Goal: Information Seeking & Learning: Learn about a topic

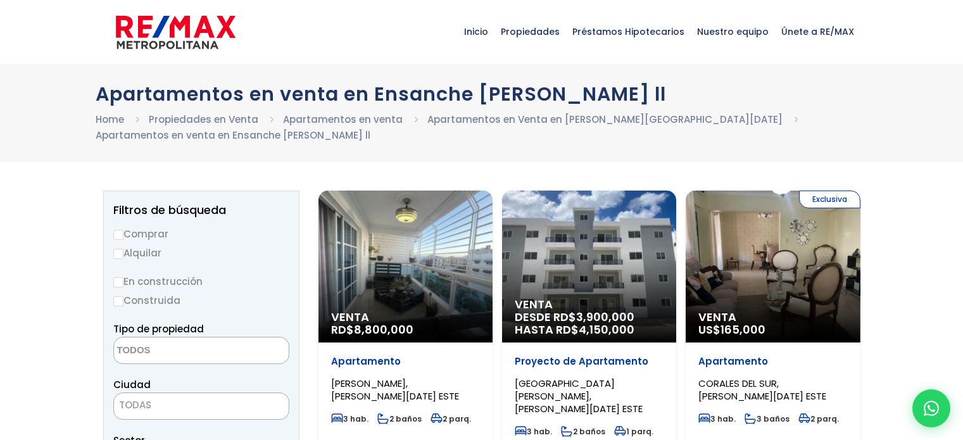
select select
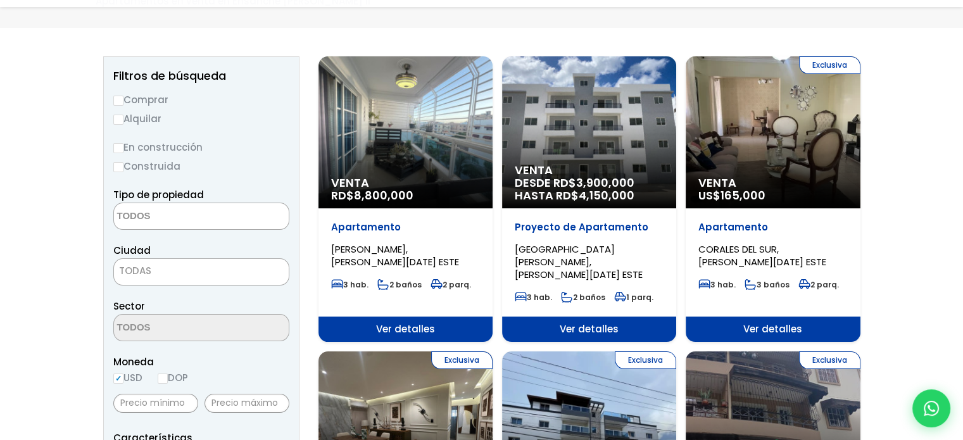
scroll to position [136, 0]
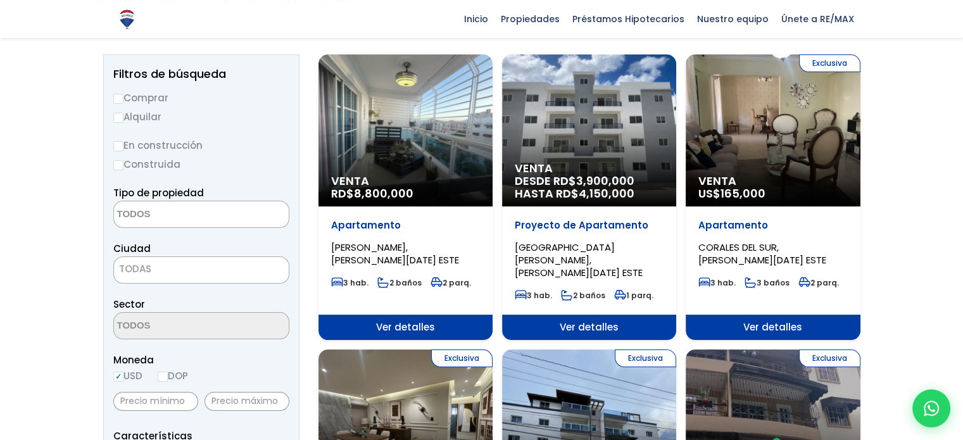
click at [410, 141] on div "Venta RD$ 8,800,000" at bounding box center [405, 130] width 174 height 152
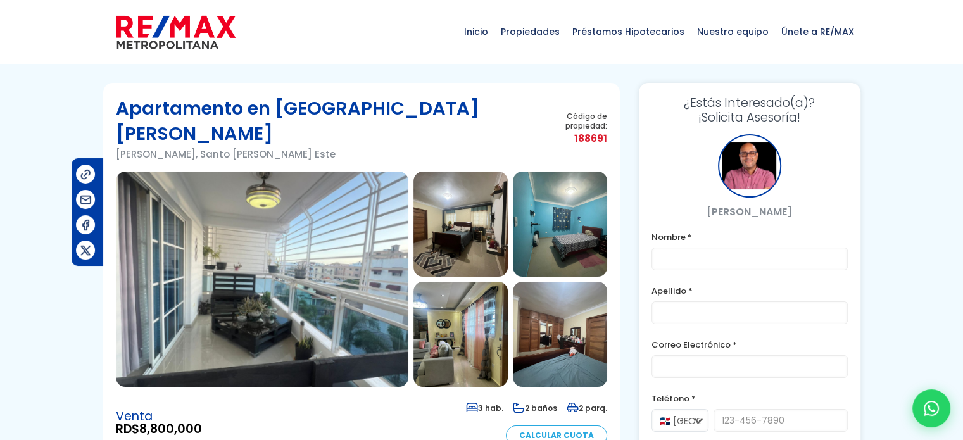
click at [319, 256] on img at bounding box center [262, 279] width 293 height 215
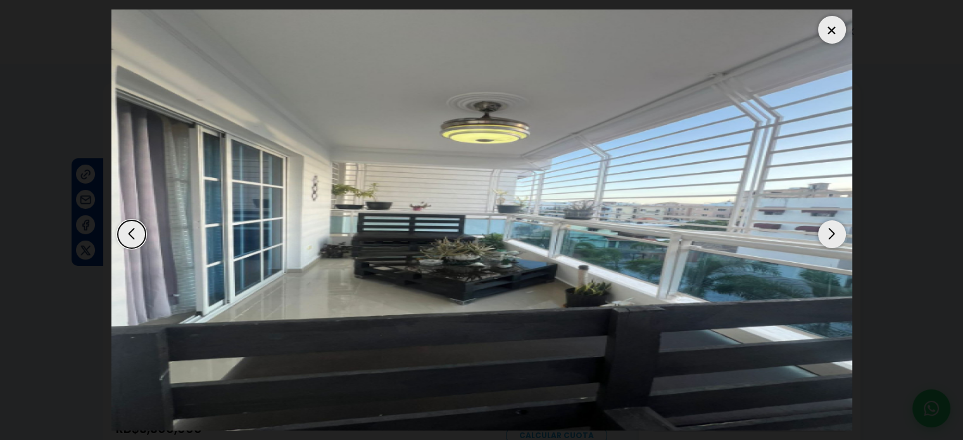
click at [824, 236] on div "Next slide" at bounding box center [832, 234] width 28 height 28
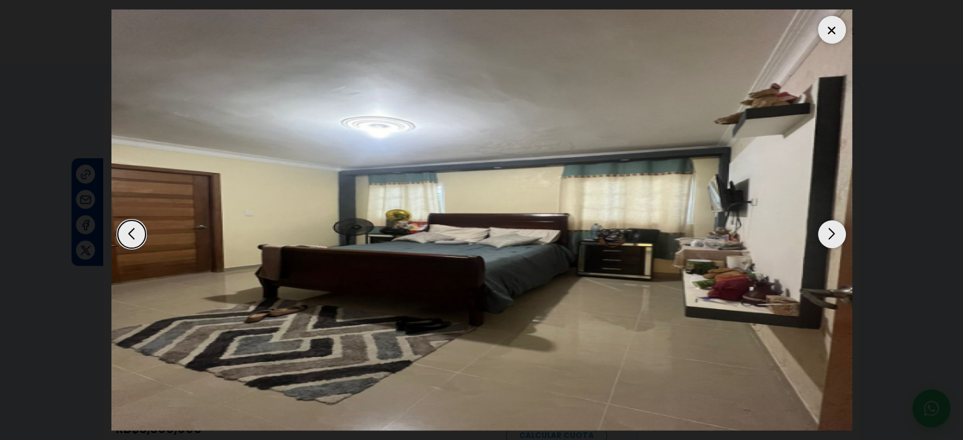
click at [824, 236] on div "Next slide" at bounding box center [832, 234] width 28 height 28
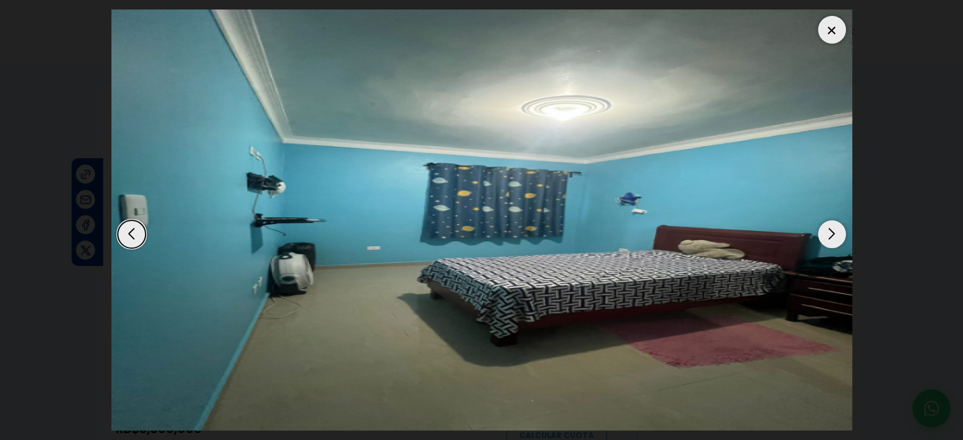
click at [824, 236] on div "Next slide" at bounding box center [832, 234] width 28 height 28
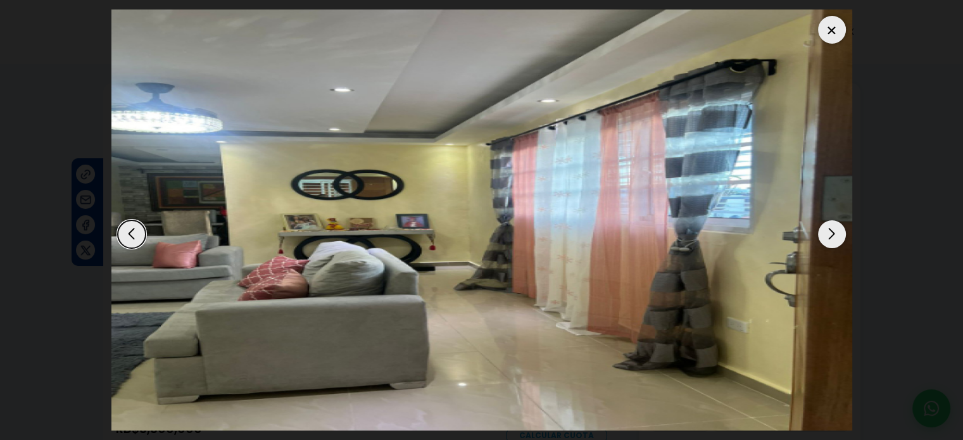
click at [824, 236] on div "Next slide" at bounding box center [832, 234] width 28 height 28
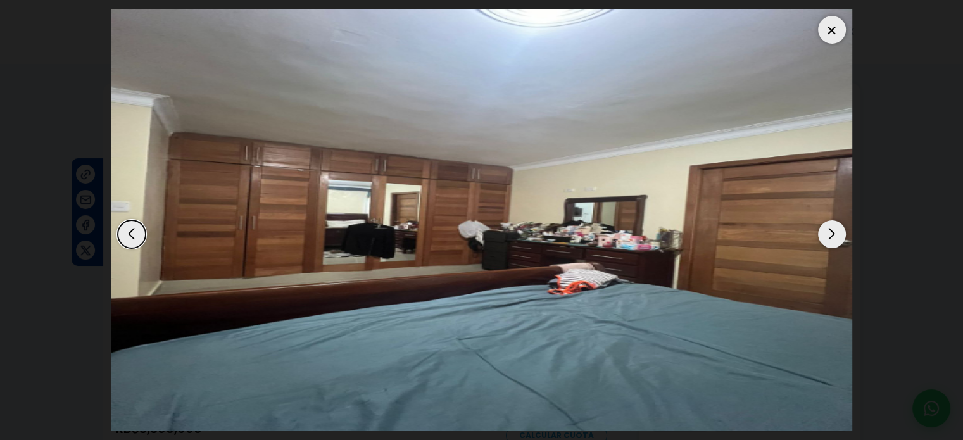
click at [824, 236] on div "Next slide" at bounding box center [832, 234] width 28 height 28
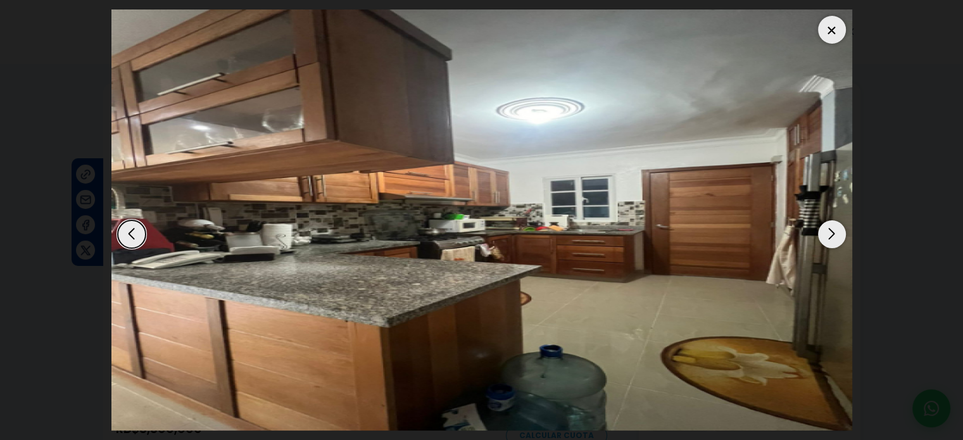
click at [824, 236] on div "Next slide" at bounding box center [832, 234] width 28 height 28
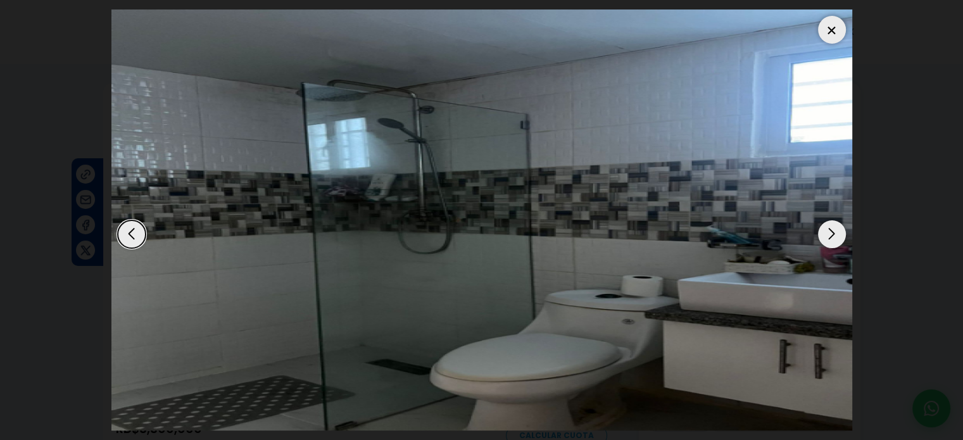
click at [824, 236] on div "Next slide" at bounding box center [832, 234] width 28 height 28
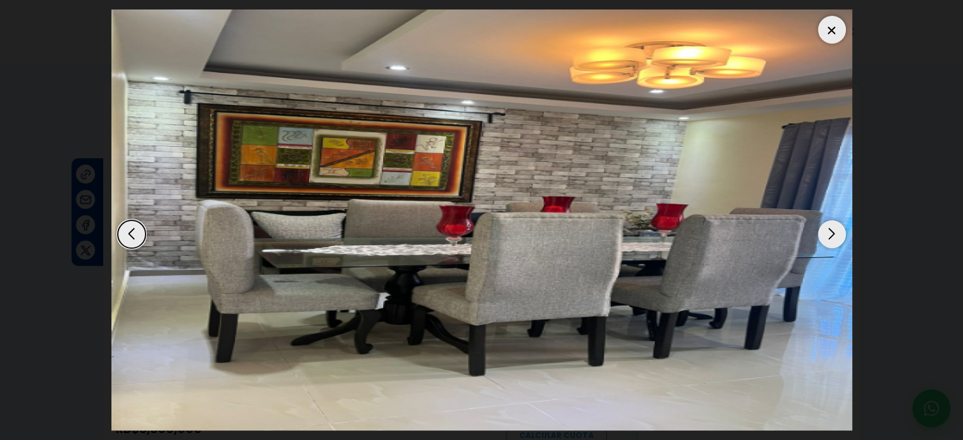
click at [824, 236] on div "Next slide" at bounding box center [832, 234] width 28 height 28
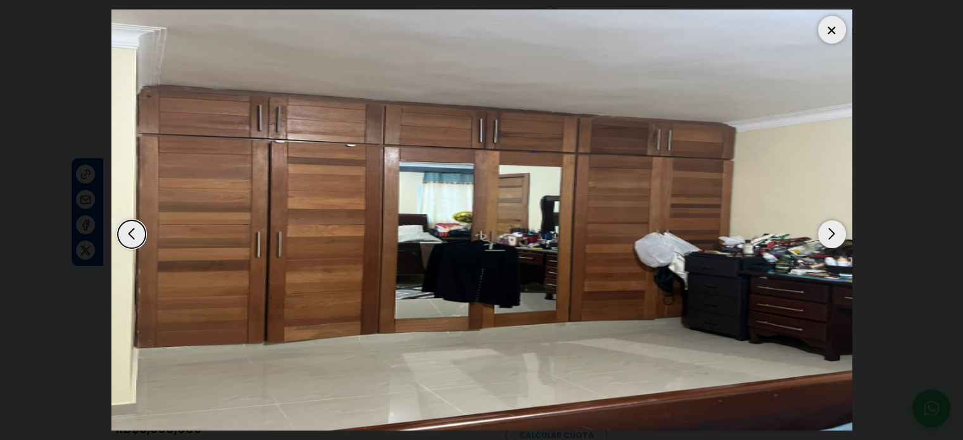
click at [824, 236] on div "Next slide" at bounding box center [832, 234] width 28 height 28
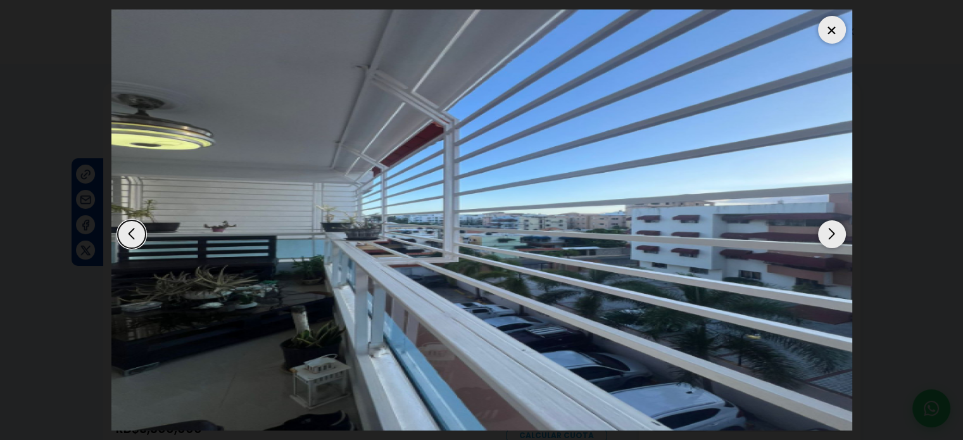
click at [831, 34] on div at bounding box center [832, 30] width 28 height 28
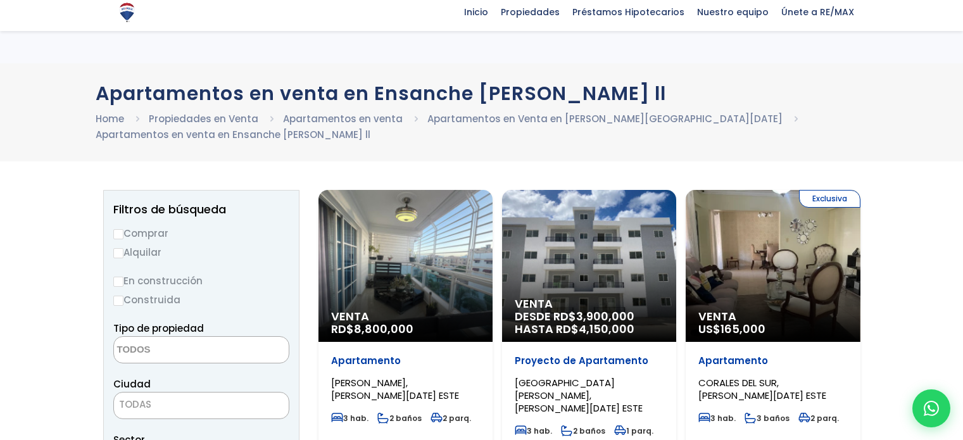
select select
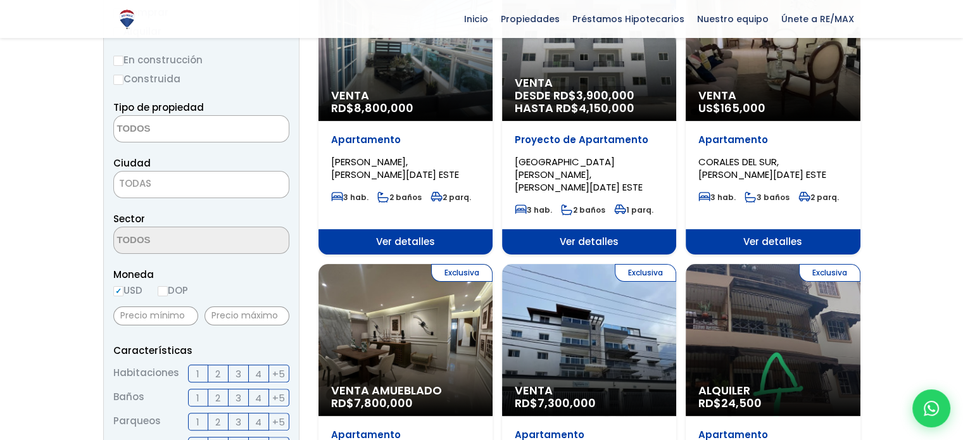
scroll to position [222, 0]
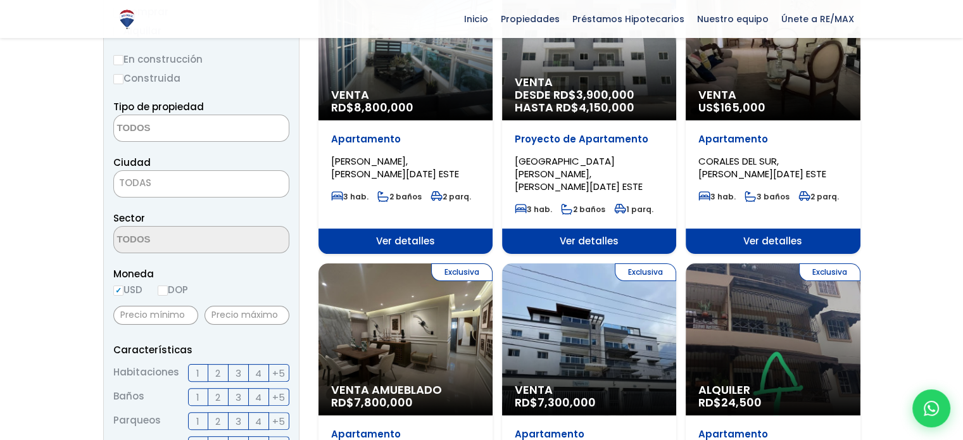
click at [493, 120] on div "Exclusiva Alquiler RD$ 24,500" at bounding box center [405, 44] width 174 height 152
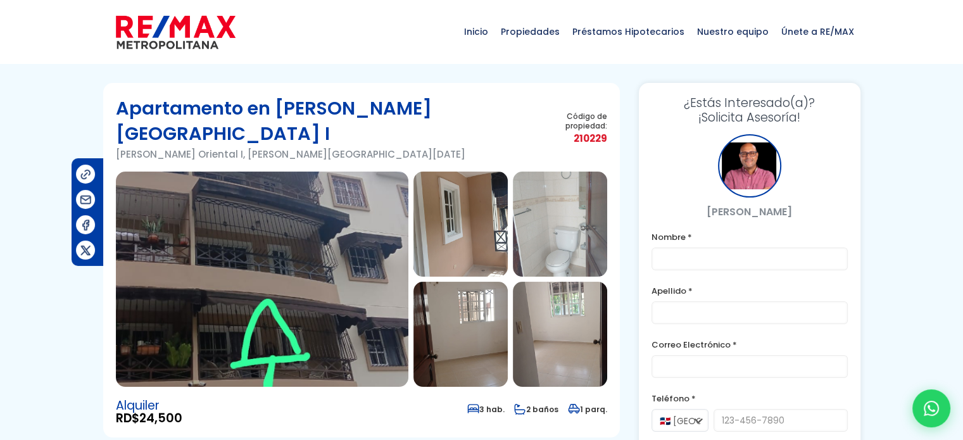
click at [448, 227] on img at bounding box center [460, 224] width 94 height 105
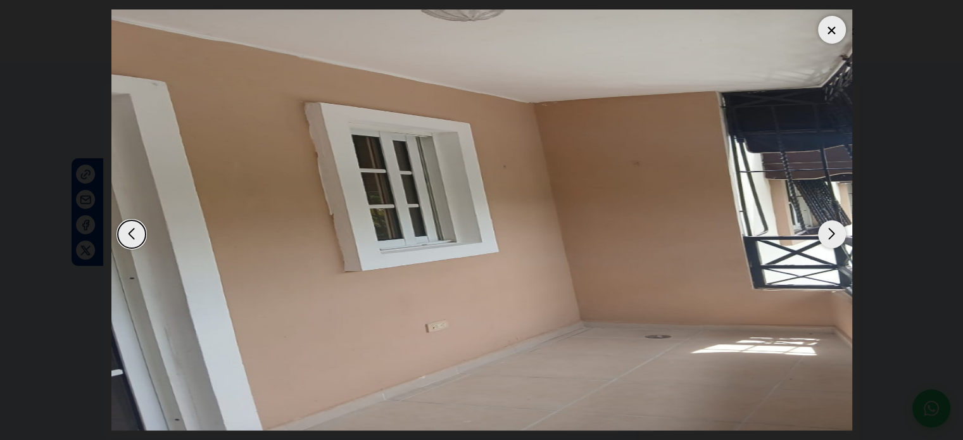
click at [828, 230] on div "Next slide" at bounding box center [832, 234] width 28 height 28
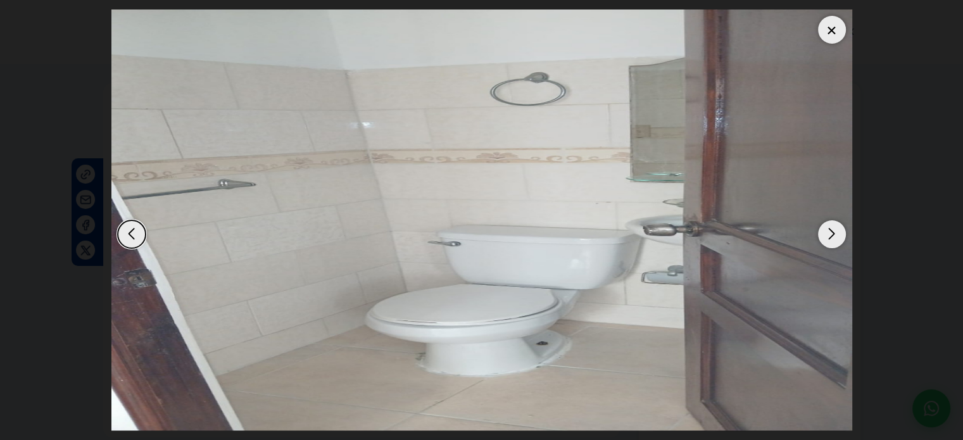
click at [828, 230] on div "Next slide" at bounding box center [832, 234] width 28 height 28
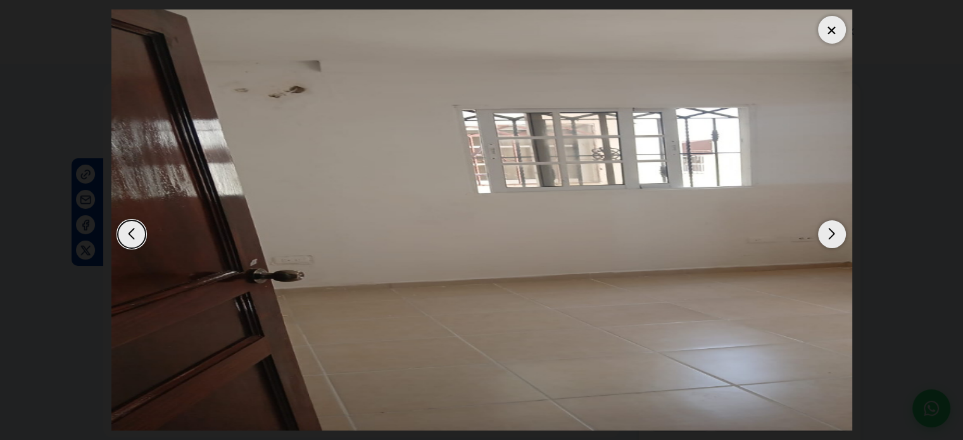
click at [828, 230] on div "Next slide" at bounding box center [832, 234] width 28 height 28
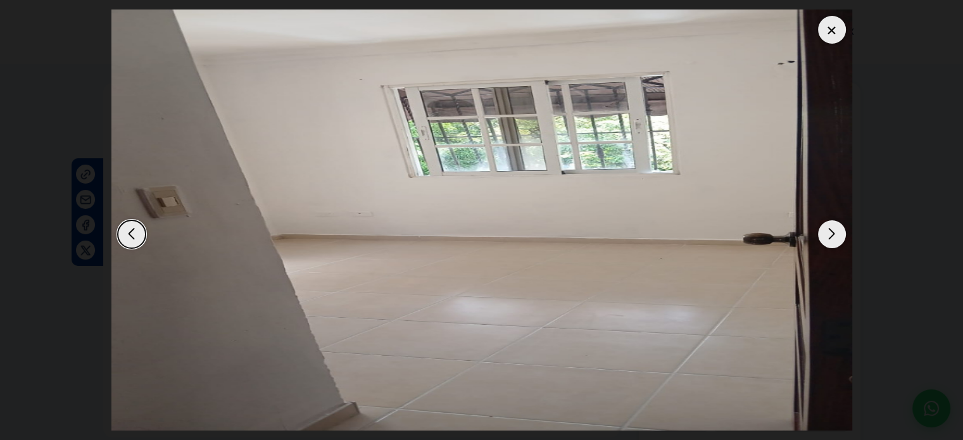
click at [828, 230] on div "Next slide" at bounding box center [832, 234] width 28 height 28
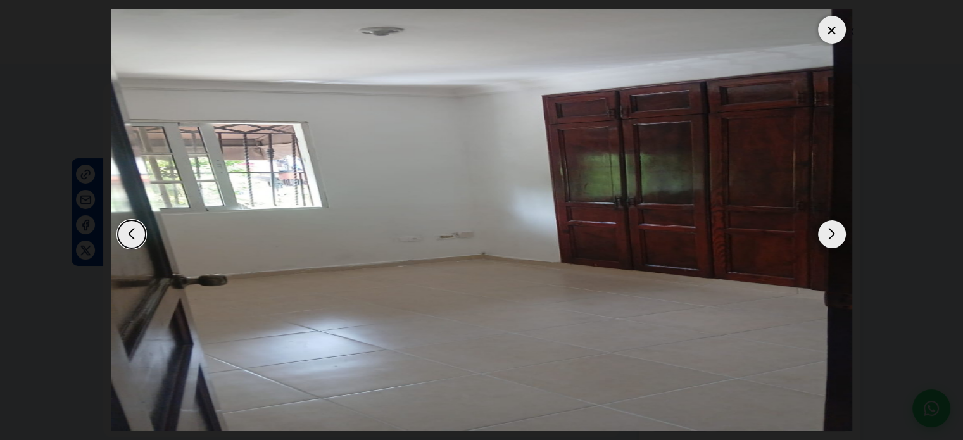
click at [828, 230] on div "Next slide" at bounding box center [832, 234] width 28 height 28
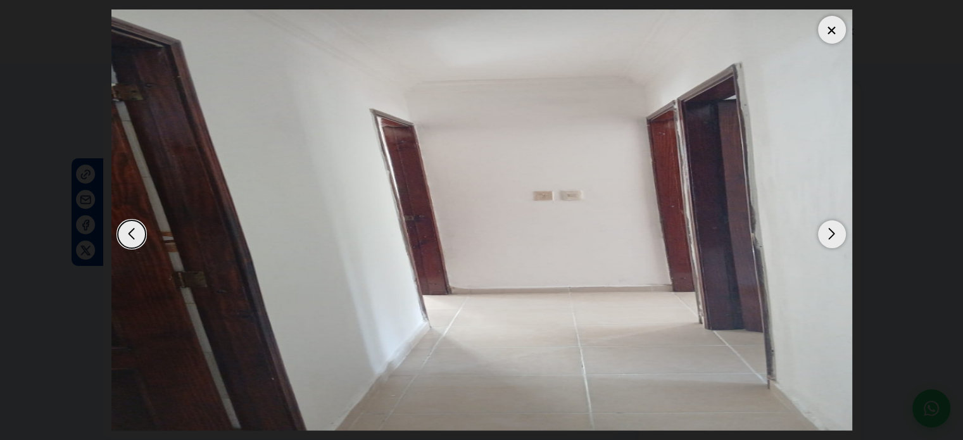
click at [828, 230] on div "Next slide" at bounding box center [832, 234] width 28 height 28
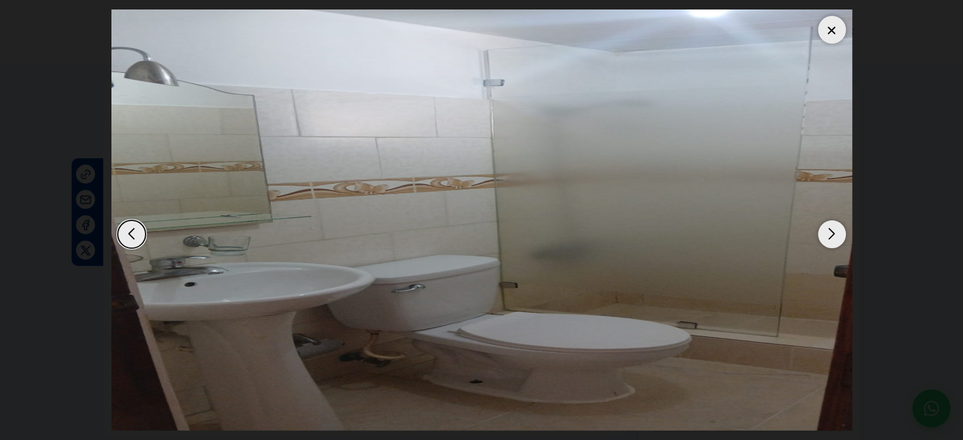
click at [828, 230] on div "Next slide" at bounding box center [832, 234] width 28 height 28
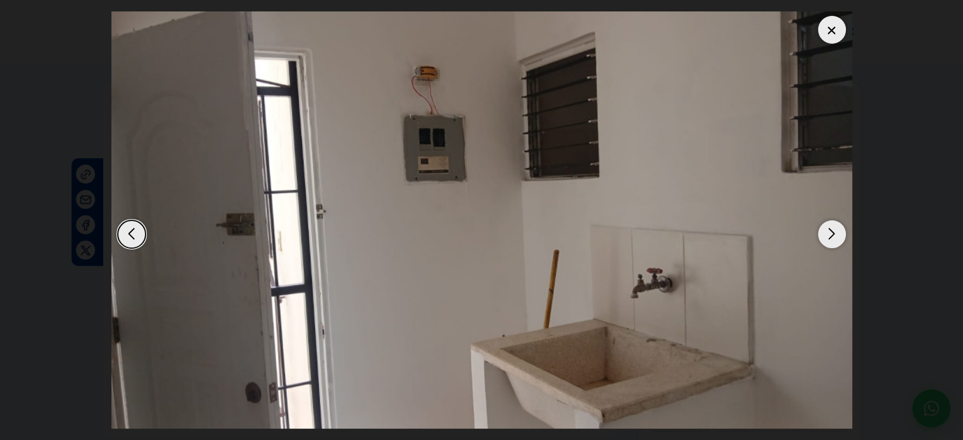
click at [832, 32] on div at bounding box center [832, 30] width 28 height 28
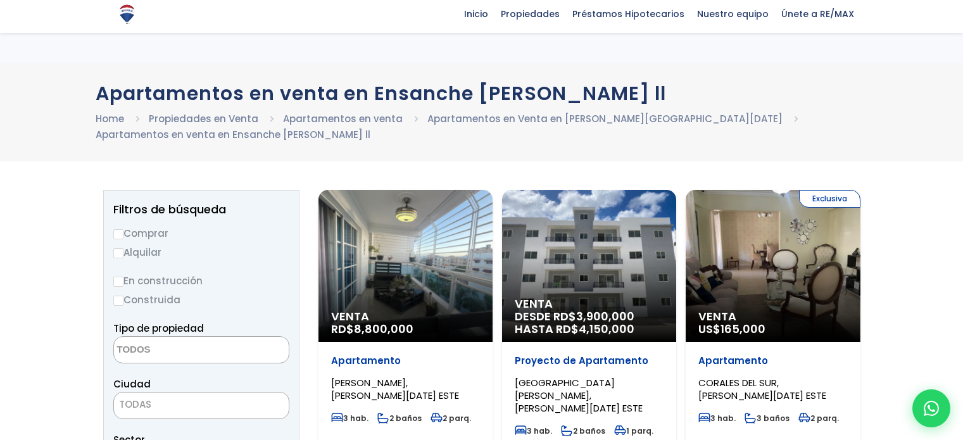
select select
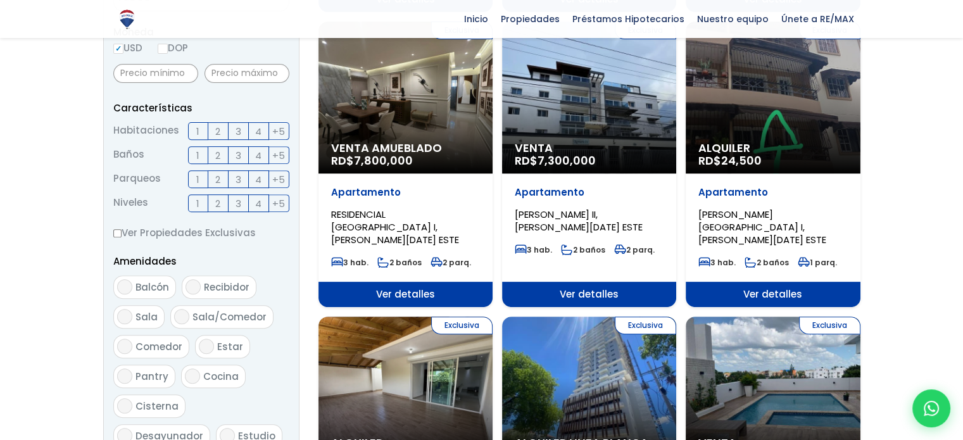
scroll to position [464, 0]
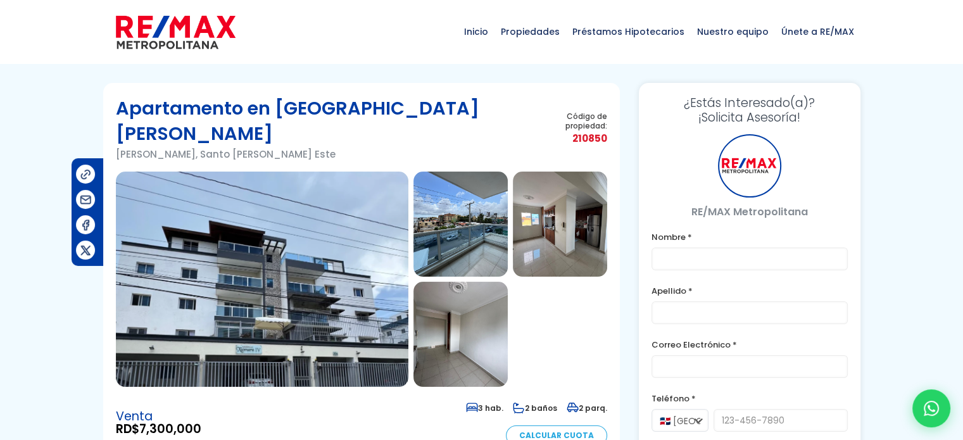
click at [275, 270] on img at bounding box center [262, 279] width 293 height 215
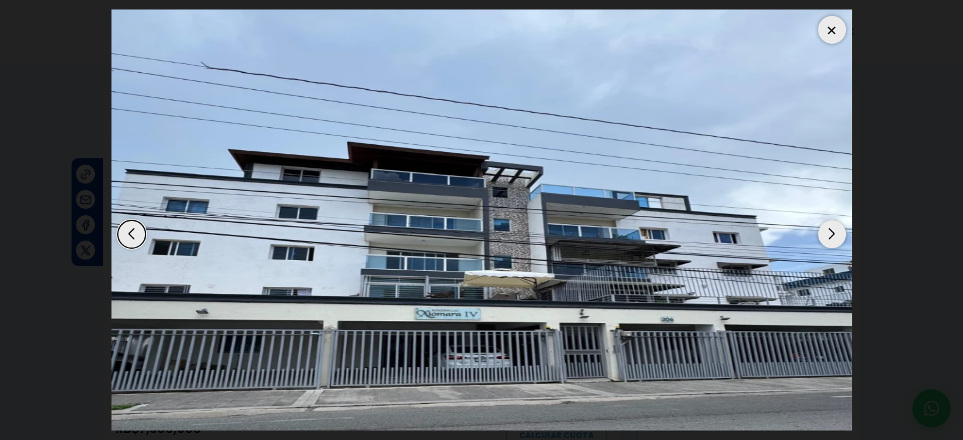
click at [830, 232] on div "Next slide" at bounding box center [832, 234] width 28 height 28
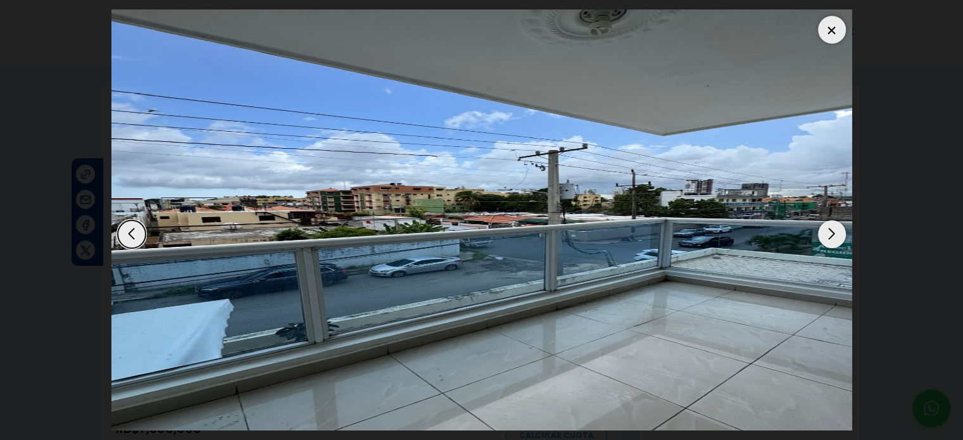
click at [830, 232] on div "Next slide" at bounding box center [832, 234] width 28 height 28
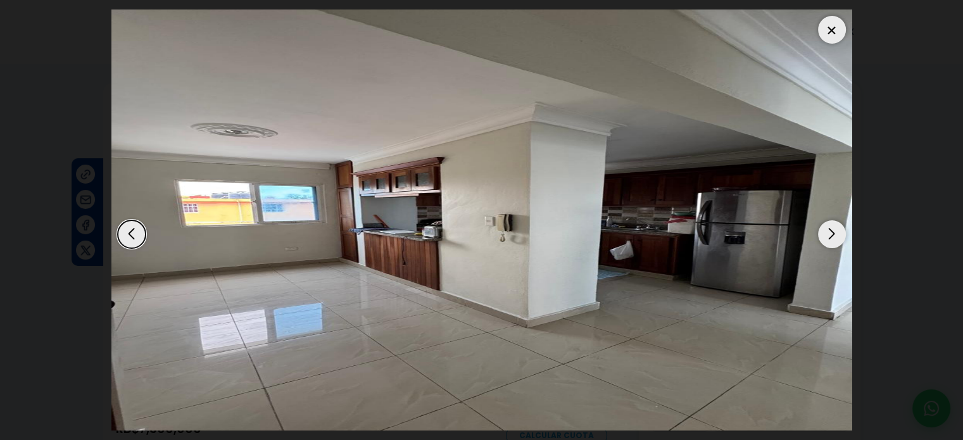
click at [830, 232] on div "Next slide" at bounding box center [832, 234] width 28 height 28
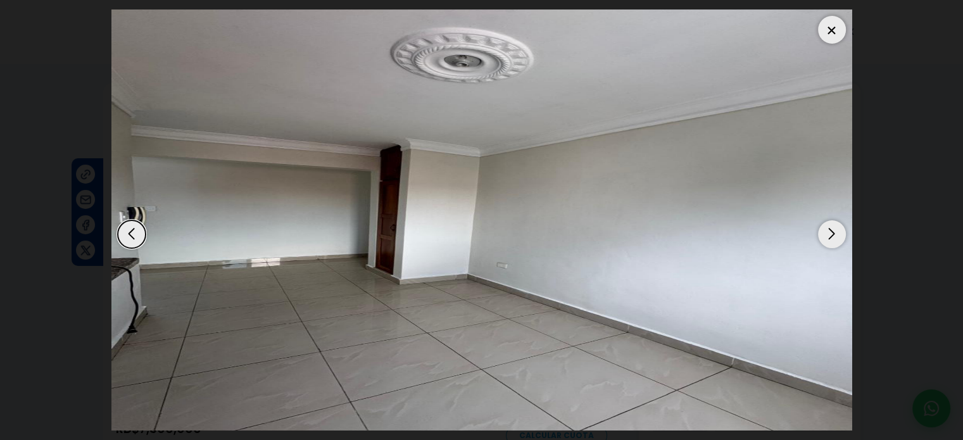
click at [830, 232] on div "Next slide" at bounding box center [832, 234] width 28 height 28
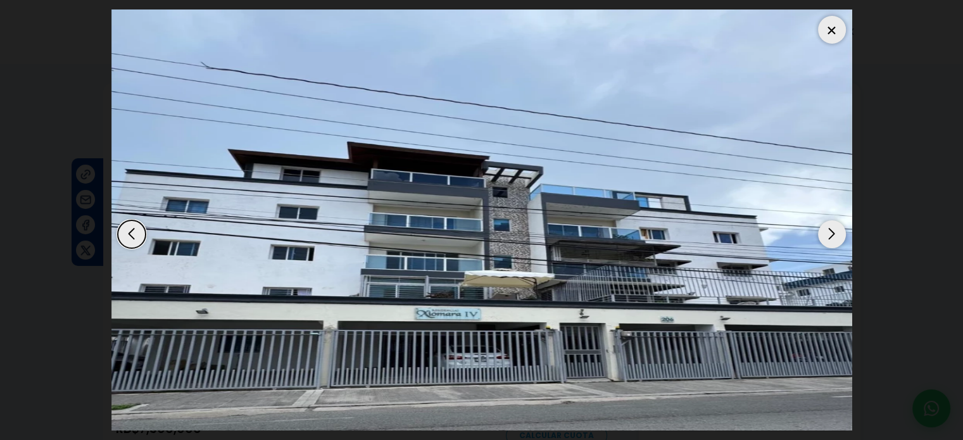
click at [830, 232] on div "Next slide" at bounding box center [832, 234] width 28 height 28
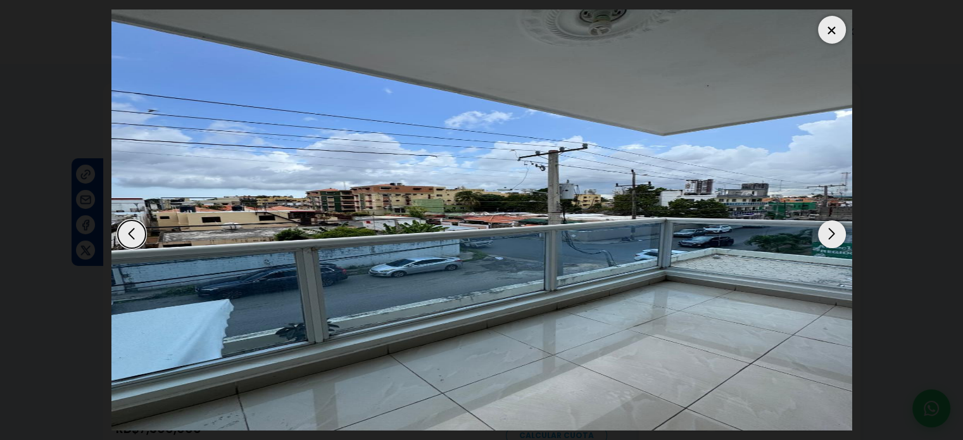
click at [830, 232] on div "Next slide" at bounding box center [832, 234] width 28 height 28
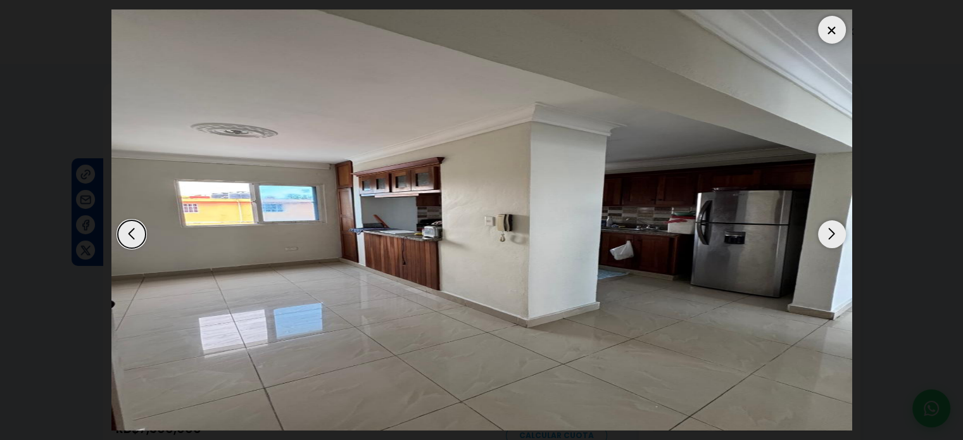
click at [835, 30] on div at bounding box center [832, 30] width 28 height 28
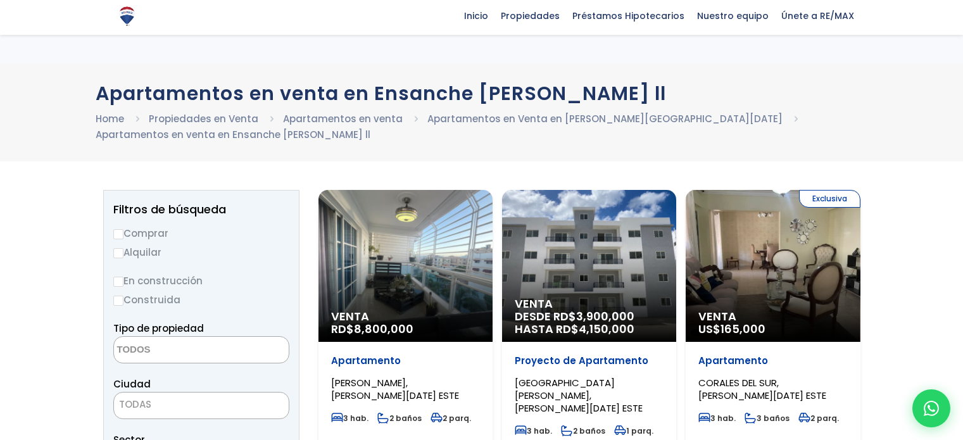
select select
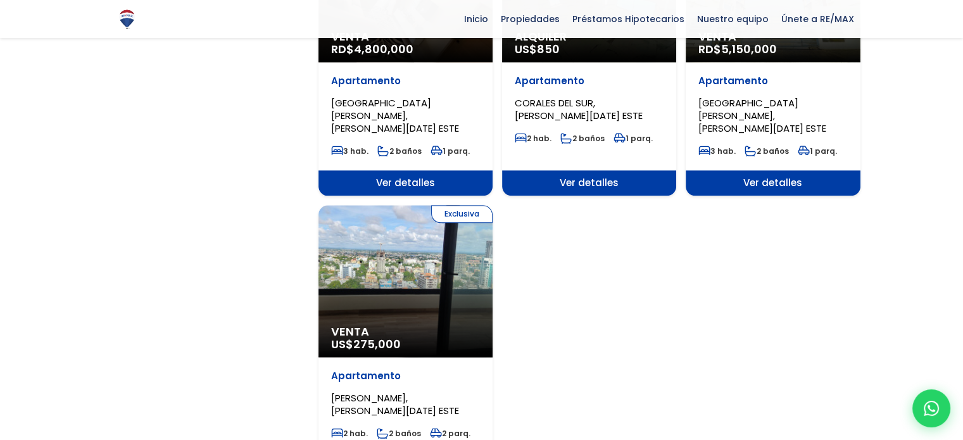
scroll to position [1449, 0]
